Goal: Entertainment & Leisure: Consume media (video, audio)

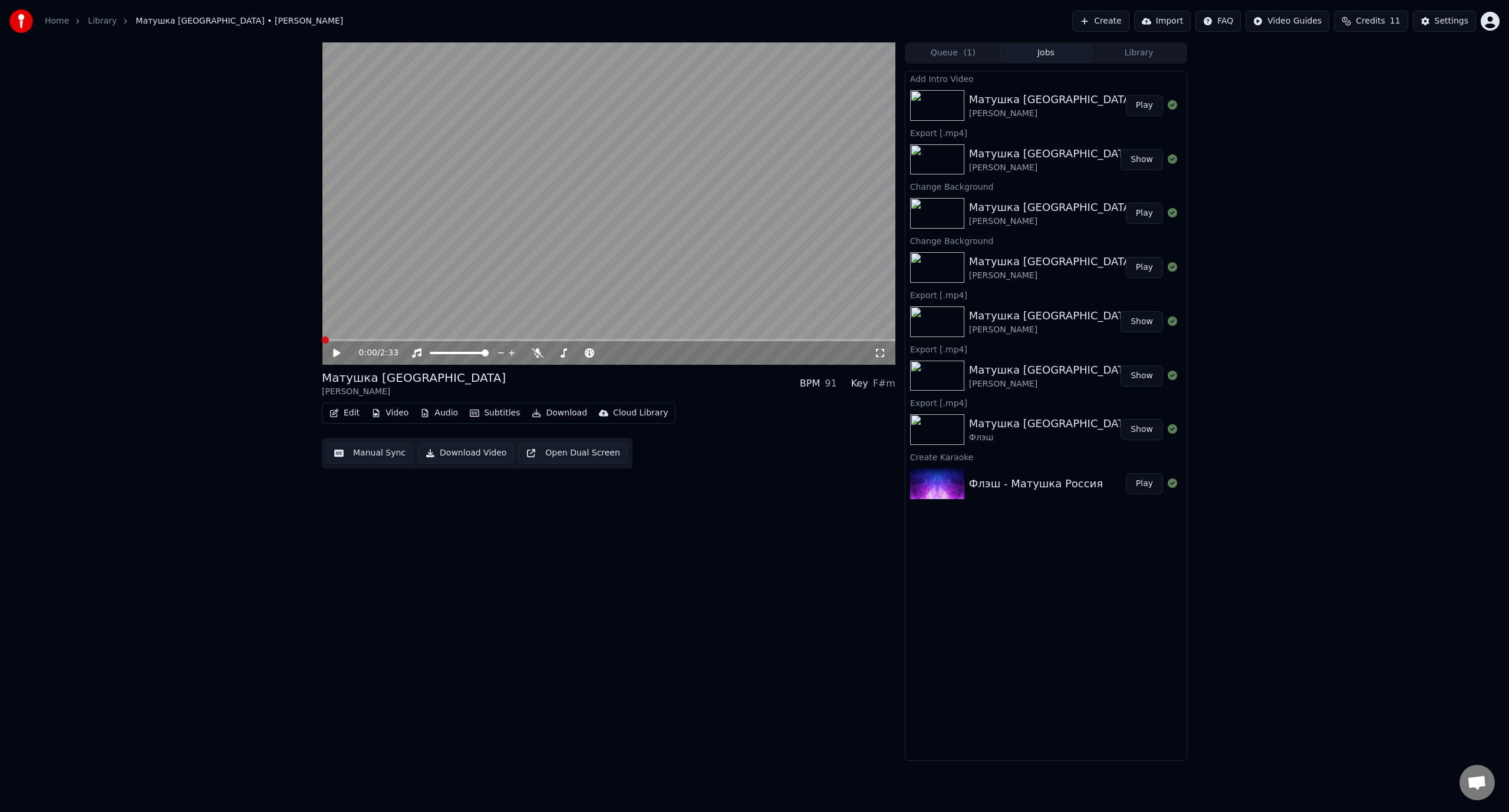
click at [334, 355] on icon at bounding box center [337, 353] width 7 height 8
click at [337, 354] on icon at bounding box center [344, 353] width 27 height 9
drag, startPoint x: 342, startPoint y: 344, endPoint x: 305, endPoint y: 344, distance: 37.0
click at [305, 344] on div "0:05 / 2:33 Матушка Россия [PERSON_NAME] BPM 91 Key F#m Edit Video Audio Subtit…" at bounding box center [754, 401] width 1509 height 718
click at [322, 338] on span at bounding box center [325, 340] width 7 height 7
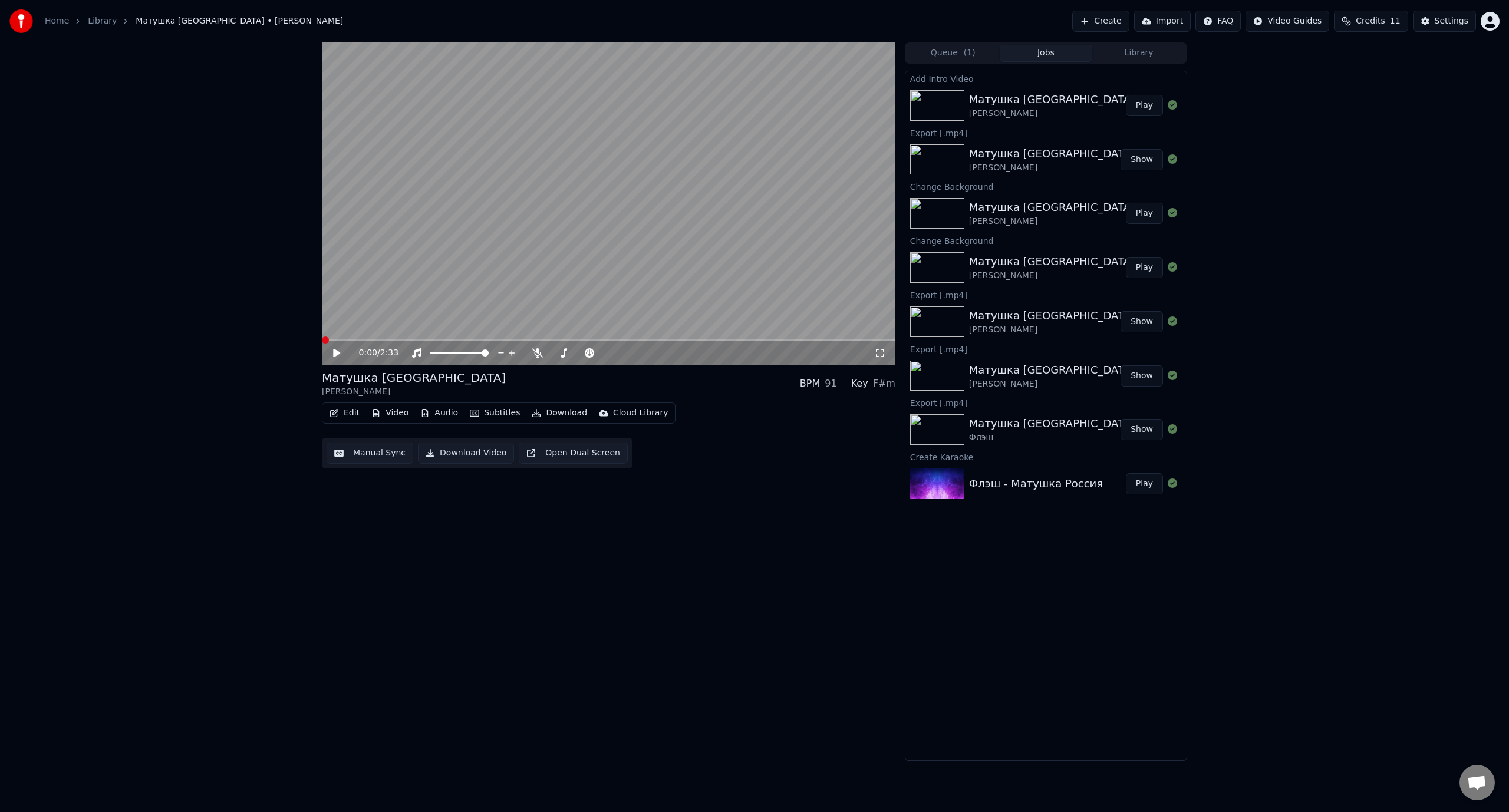
click at [335, 353] on icon at bounding box center [337, 353] width 7 height 8
click at [336, 352] on icon at bounding box center [344, 353] width 27 height 9
click at [322, 337] on span at bounding box center [325, 340] width 7 height 7
click at [340, 350] on icon at bounding box center [344, 353] width 27 height 9
click at [337, 355] on icon at bounding box center [337, 353] width 6 height 7
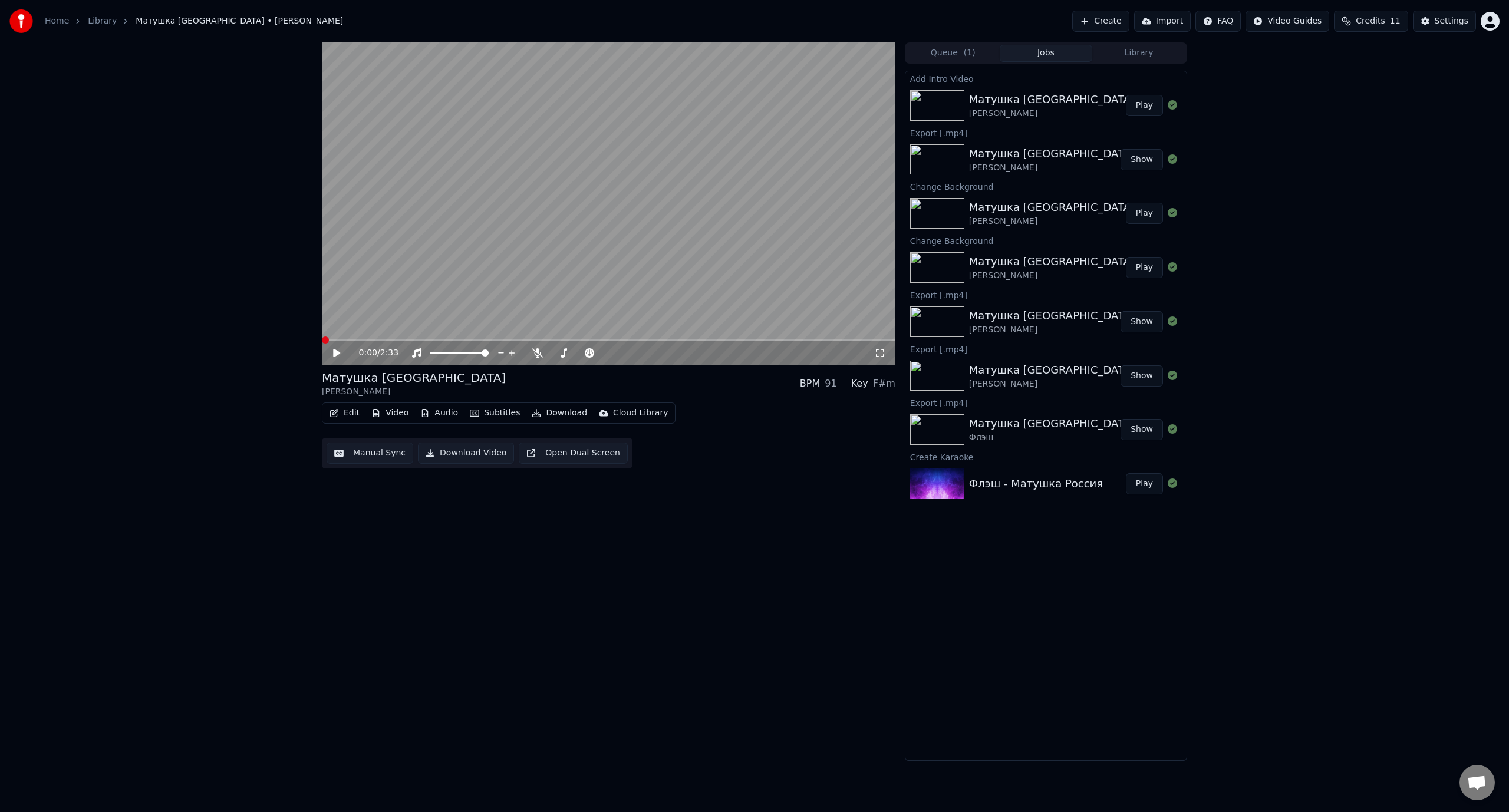
click at [322, 338] on span at bounding box center [325, 340] width 7 height 7
